Goal: Navigation & Orientation: Find specific page/section

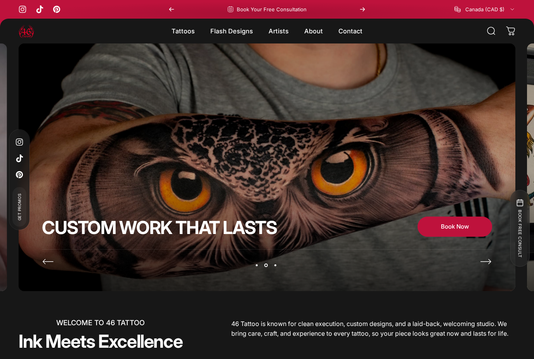
click at [242, 33] on magnet-element "Flash Designs Flash Designs" at bounding box center [232, 31] width 58 height 16
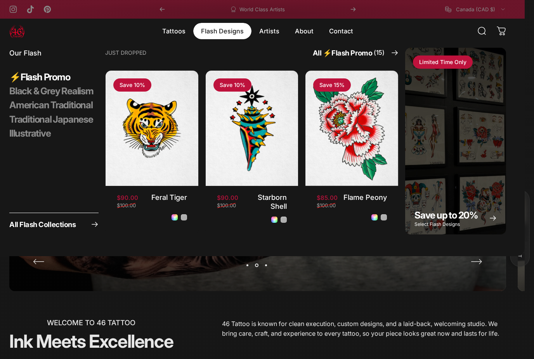
scroll to position [0, 9]
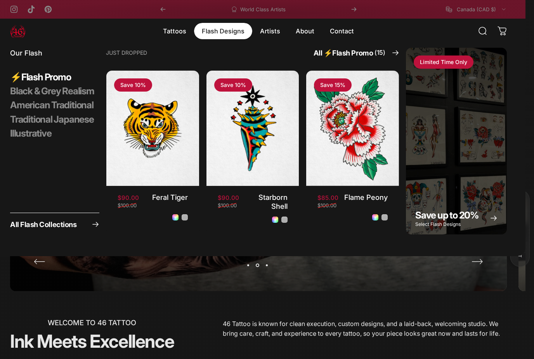
click at [32, 95] on span "Black & Grey Realism" at bounding box center [52, 91] width 84 height 12
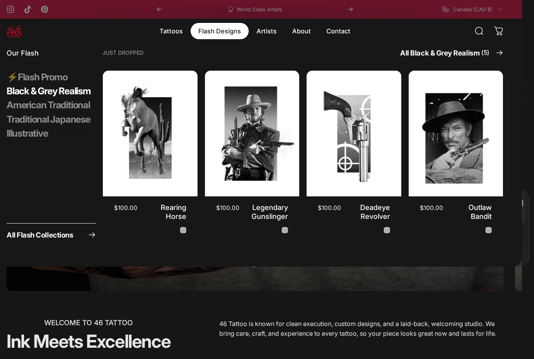
scroll to position [0, 19]
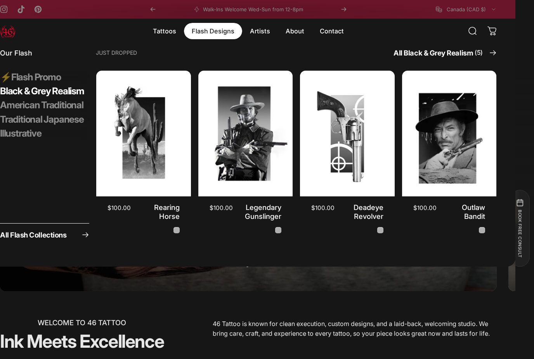
click at [29, 109] on span "American Traditional" at bounding box center [41, 105] width 83 height 12
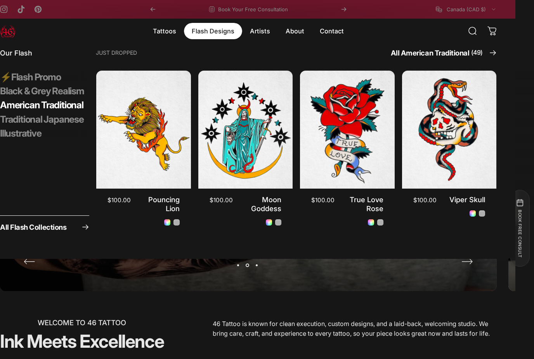
click at [31, 122] on span "Traditional Japanese" at bounding box center [42, 120] width 84 height 12
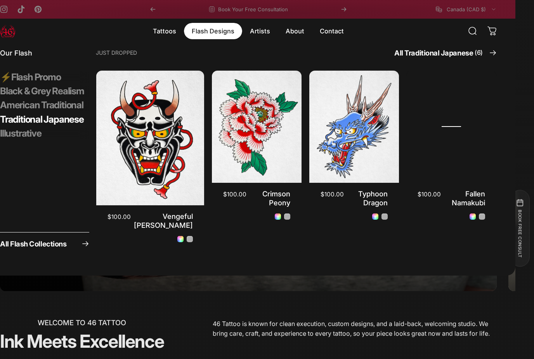
click at [492, 51] on icon "Primary" at bounding box center [493, 53] width 8 height 8
click at [17, 132] on span "Illustrative" at bounding box center [20, 134] width 41 height 12
click at [21, 88] on span "Black & Grey Realism" at bounding box center [42, 91] width 84 height 12
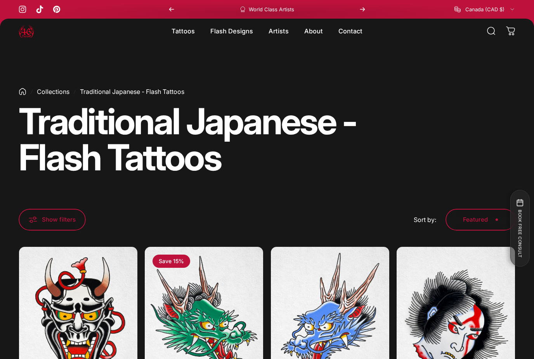
click at [233, 35] on magnet-element "Flash Designs Flash Designs" at bounding box center [232, 31] width 58 height 16
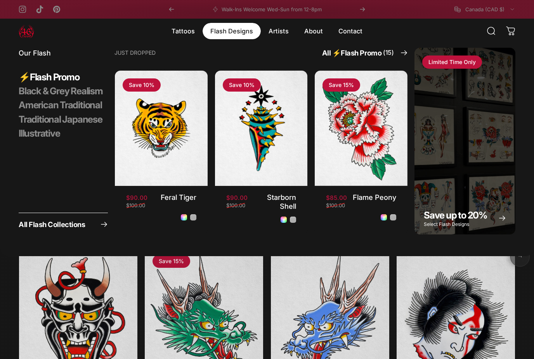
click at [366, 55] on span "All ⚡️Flash Promo (15)" at bounding box center [358, 53] width 72 height 10
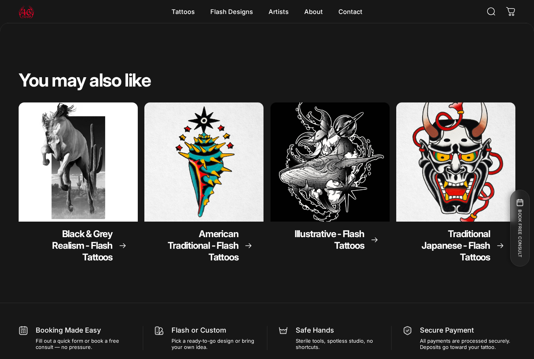
scroll to position [841, 0]
click at [75, 238] on span "Black & Grey Realism - Flash Tattoos" at bounding box center [82, 245] width 61 height 35
